Goal: Task Accomplishment & Management: Use online tool/utility

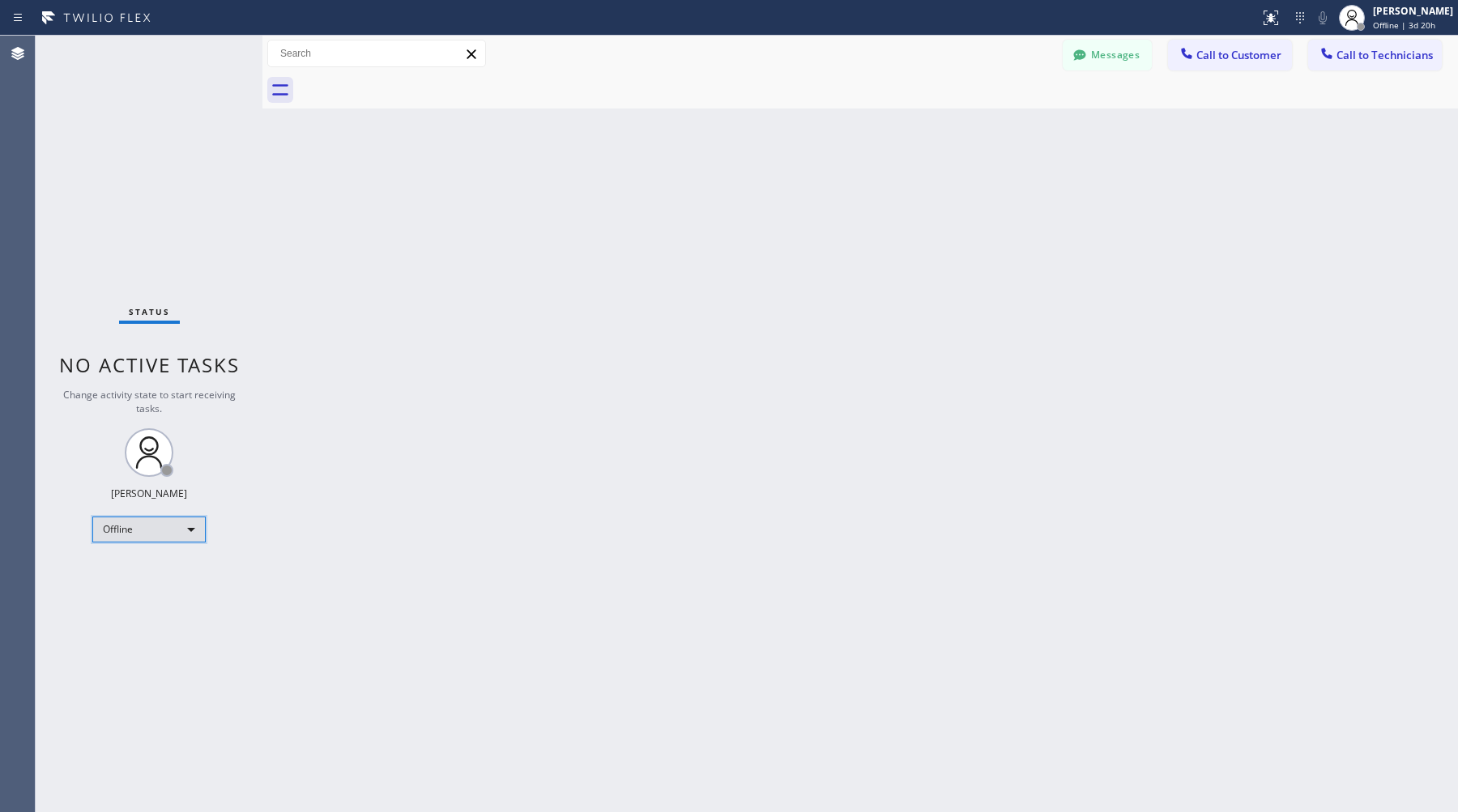
click at [150, 532] on div "Offline" at bounding box center [149, 529] width 113 height 26
click at [146, 564] on li "Available" at bounding box center [148, 571] width 110 height 19
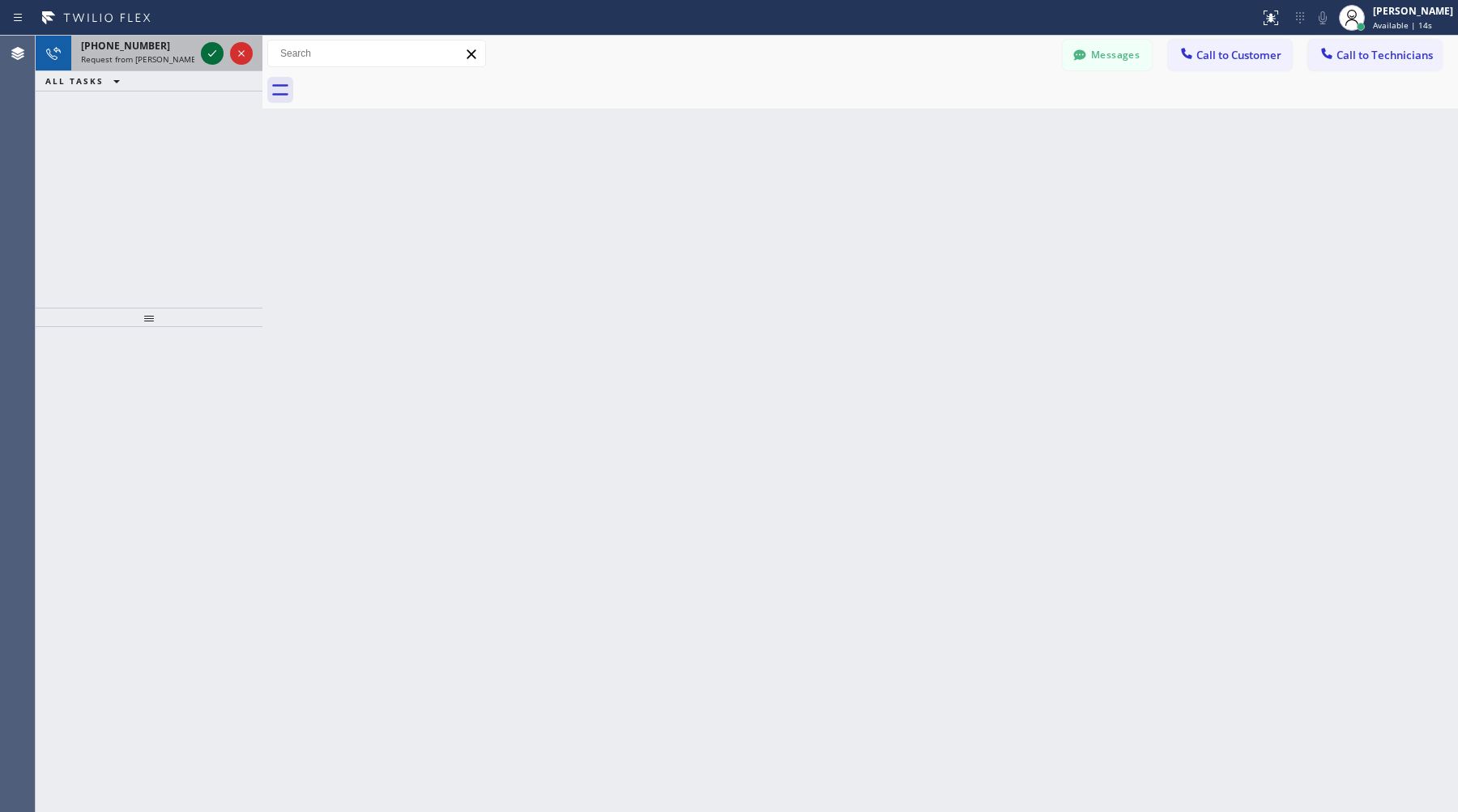
click at [215, 53] on icon at bounding box center [213, 54] width 20 height 19
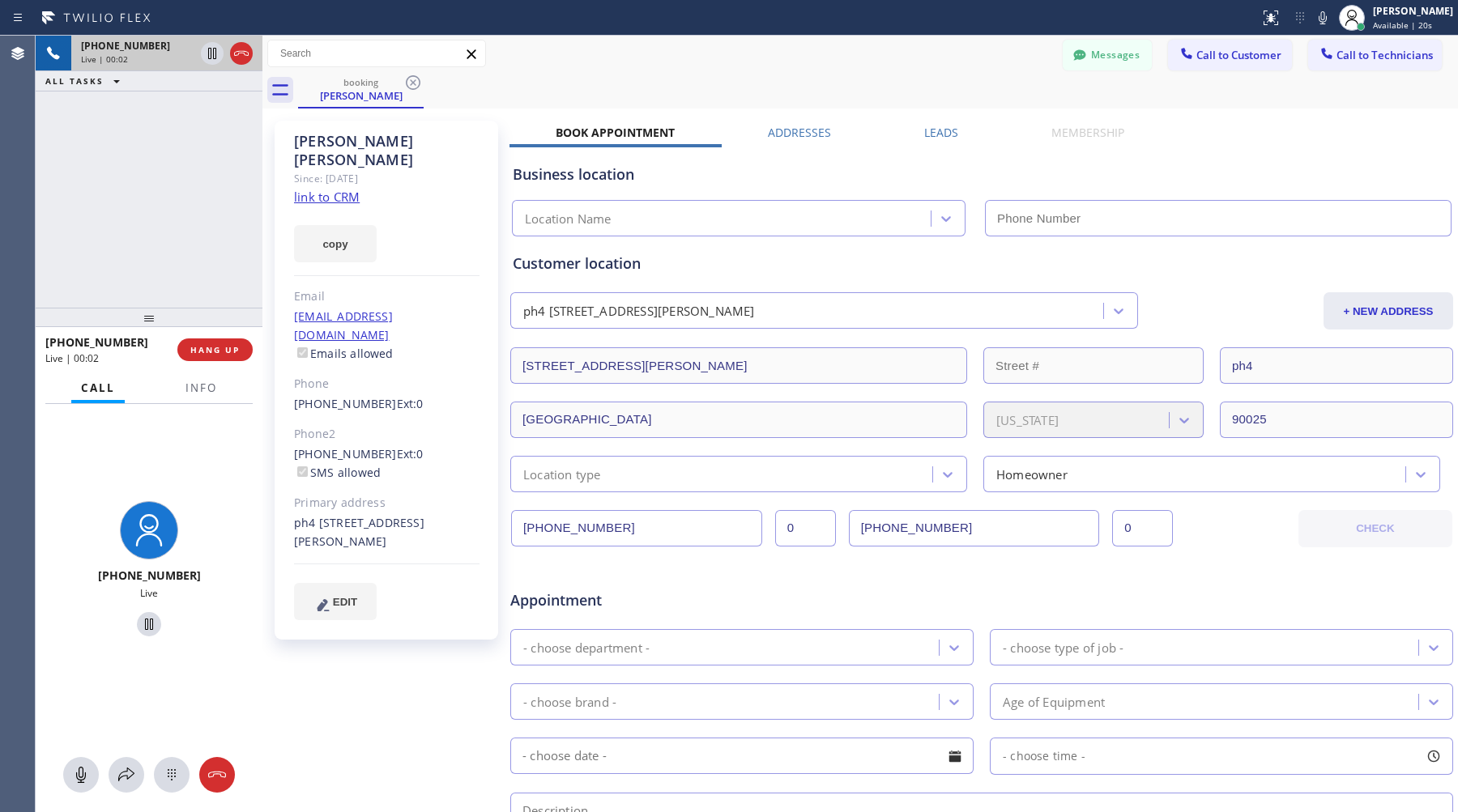
type input "(424) 772-3921"
click at [236, 49] on icon at bounding box center [242, 54] width 20 height 19
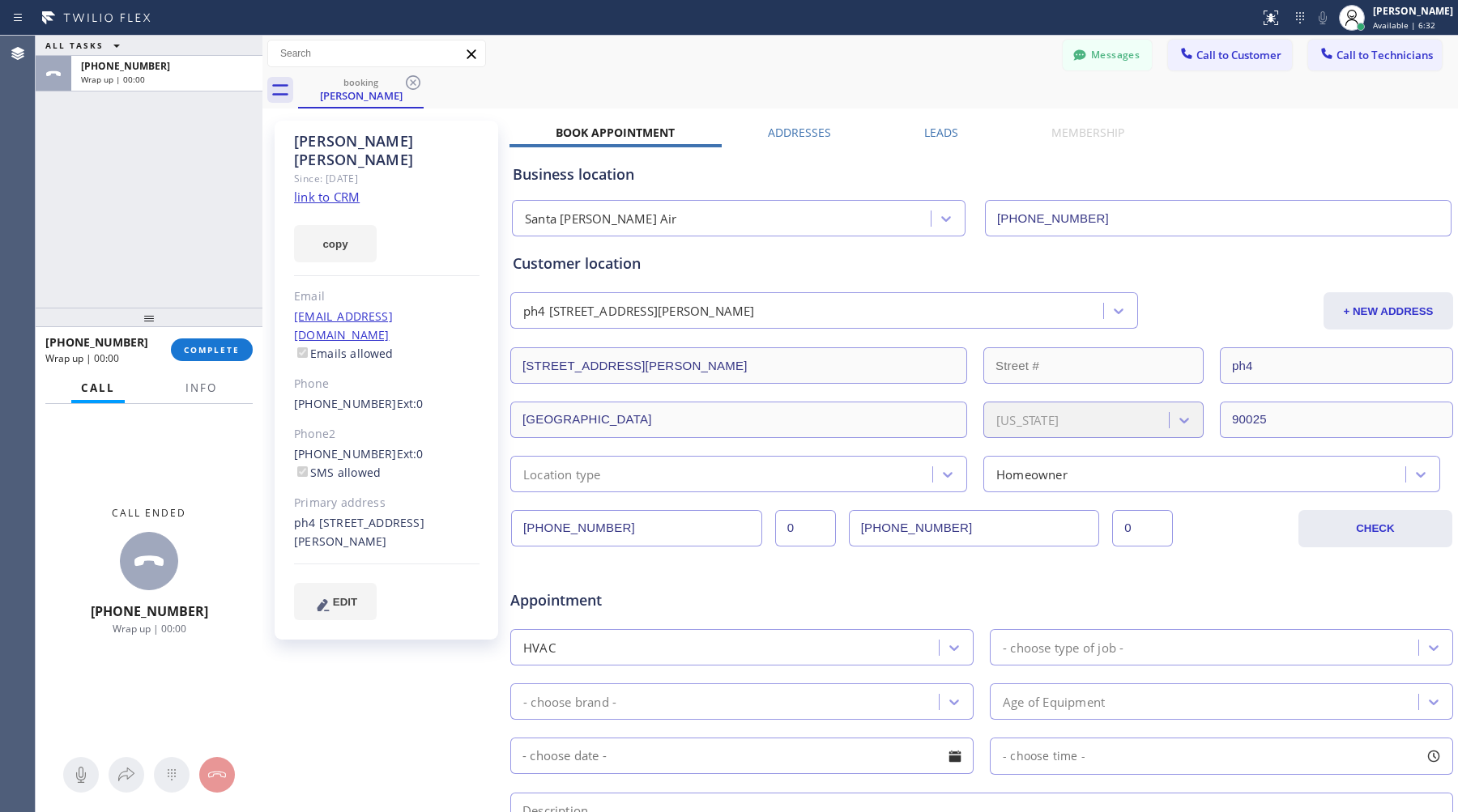
click at [218, 97] on div "ALL TASKS ALL TASKS ACTIVE TASKS TASKS IN WRAP UP +15622159720 Wrap up | 00:00" at bounding box center [149, 172] width 227 height 272
click at [218, 80] on div "Wrap up | 00:00" at bounding box center [167, 80] width 172 height 12
click at [217, 346] on span "COMPLETE" at bounding box center [212, 350] width 56 height 12
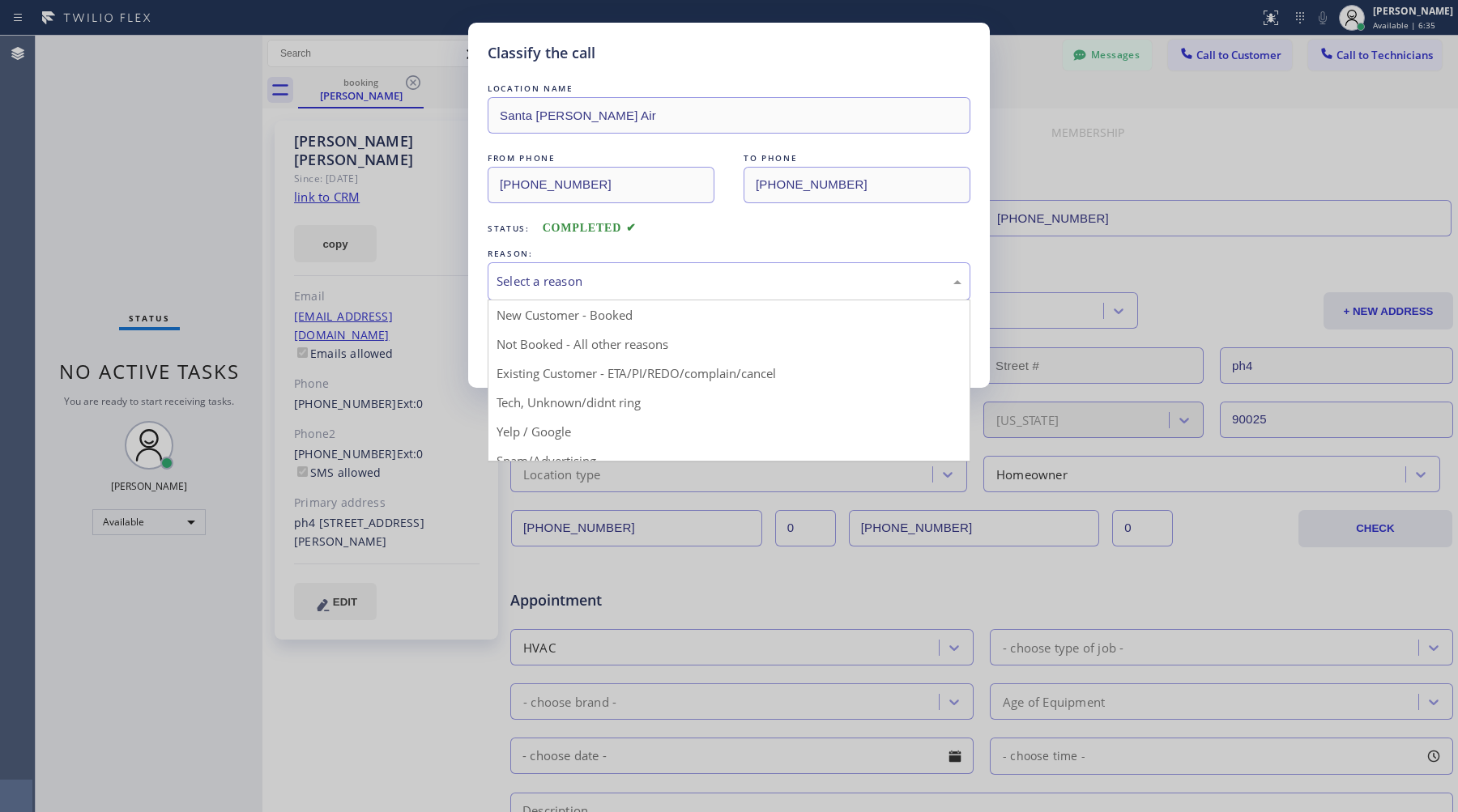
click at [643, 284] on div "Select a reason" at bounding box center [729, 281] width 465 height 19
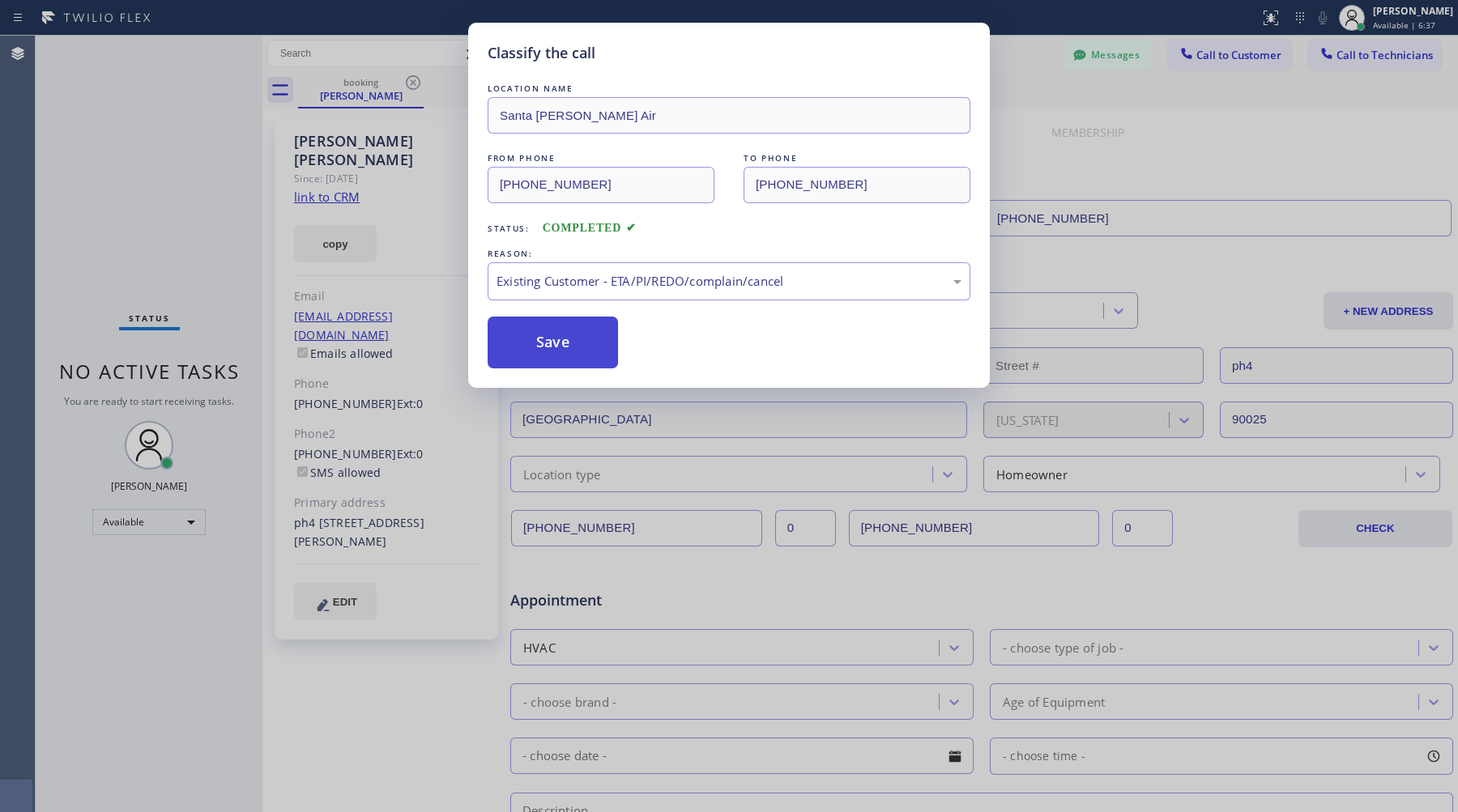
click at [573, 354] on button "Save" at bounding box center [553, 342] width 131 height 52
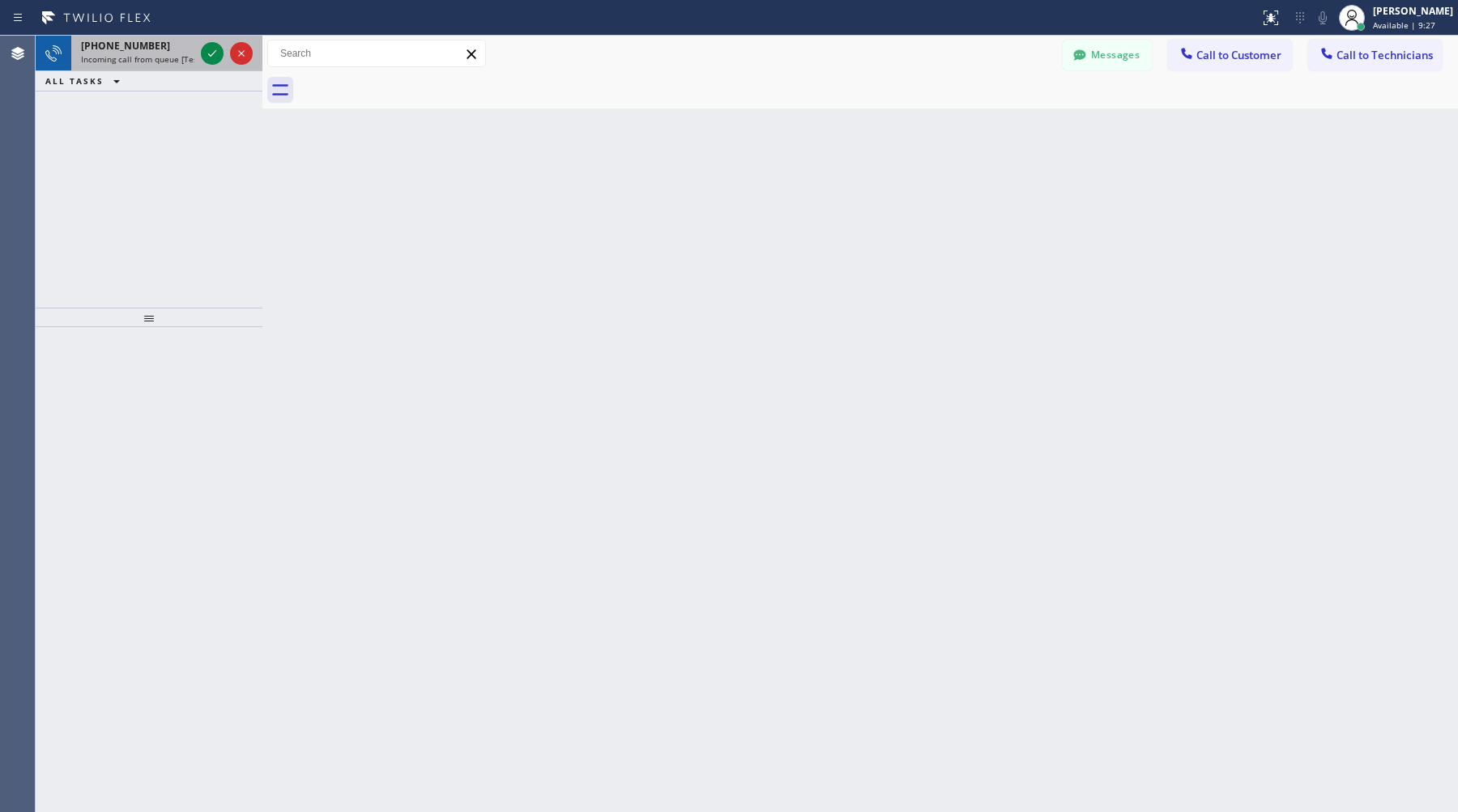
click at [111, 56] on span "Incoming call from queue [Test] All" at bounding box center [148, 59] width 135 height 12
click at [139, 48] on span "+13104285230" at bounding box center [125, 46] width 89 height 14
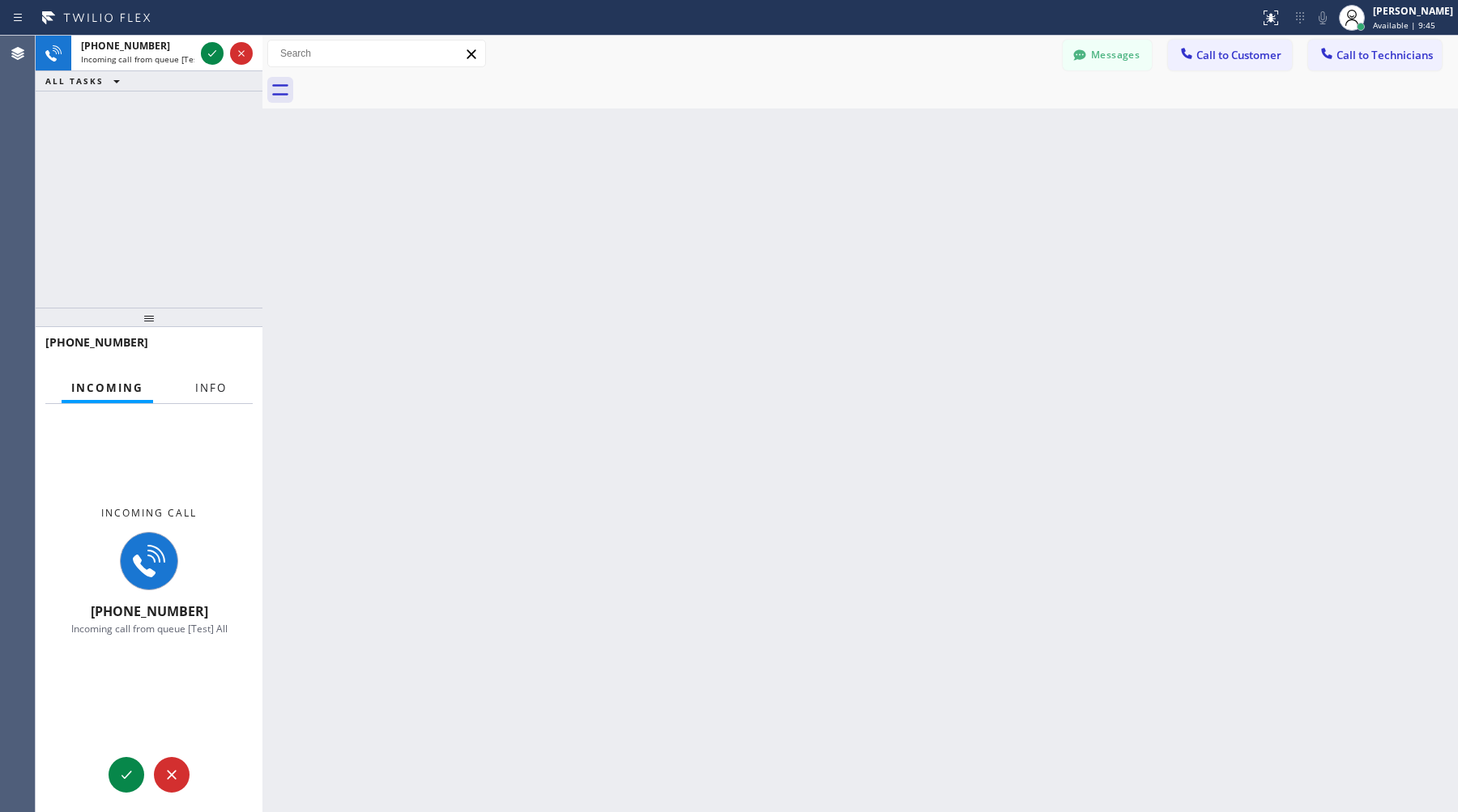
click at [203, 394] on span "Info" at bounding box center [211, 387] width 31 height 15
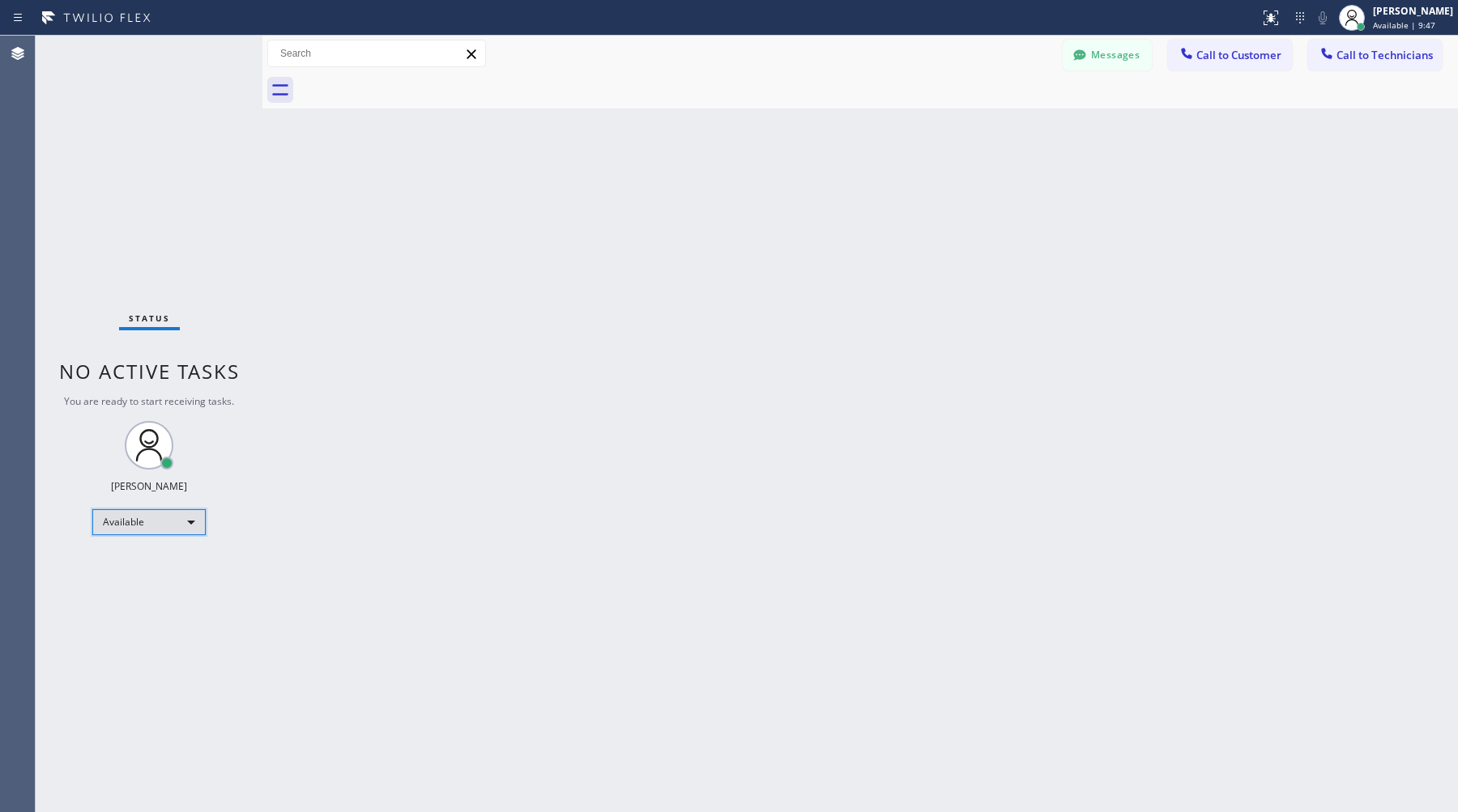
click at [173, 527] on div "Available" at bounding box center [149, 522] width 113 height 26
click at [161, 542] on li "Offline" at bounding box center [148, 544] width 110 height 19
